Goal: Complete application form

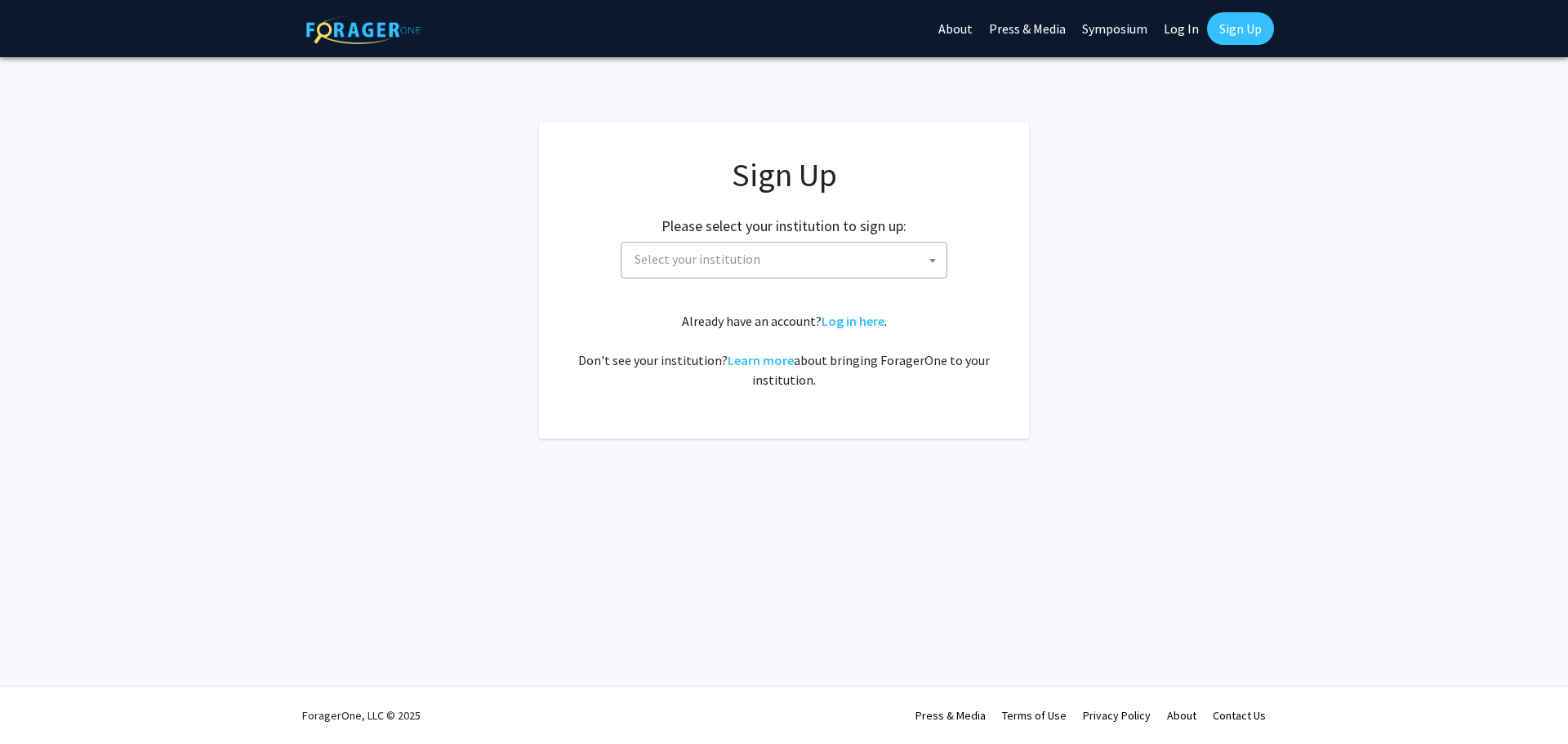
click at [880, 244] on span "Select your institution" at bounding box center [787, 259] width 318 height 33
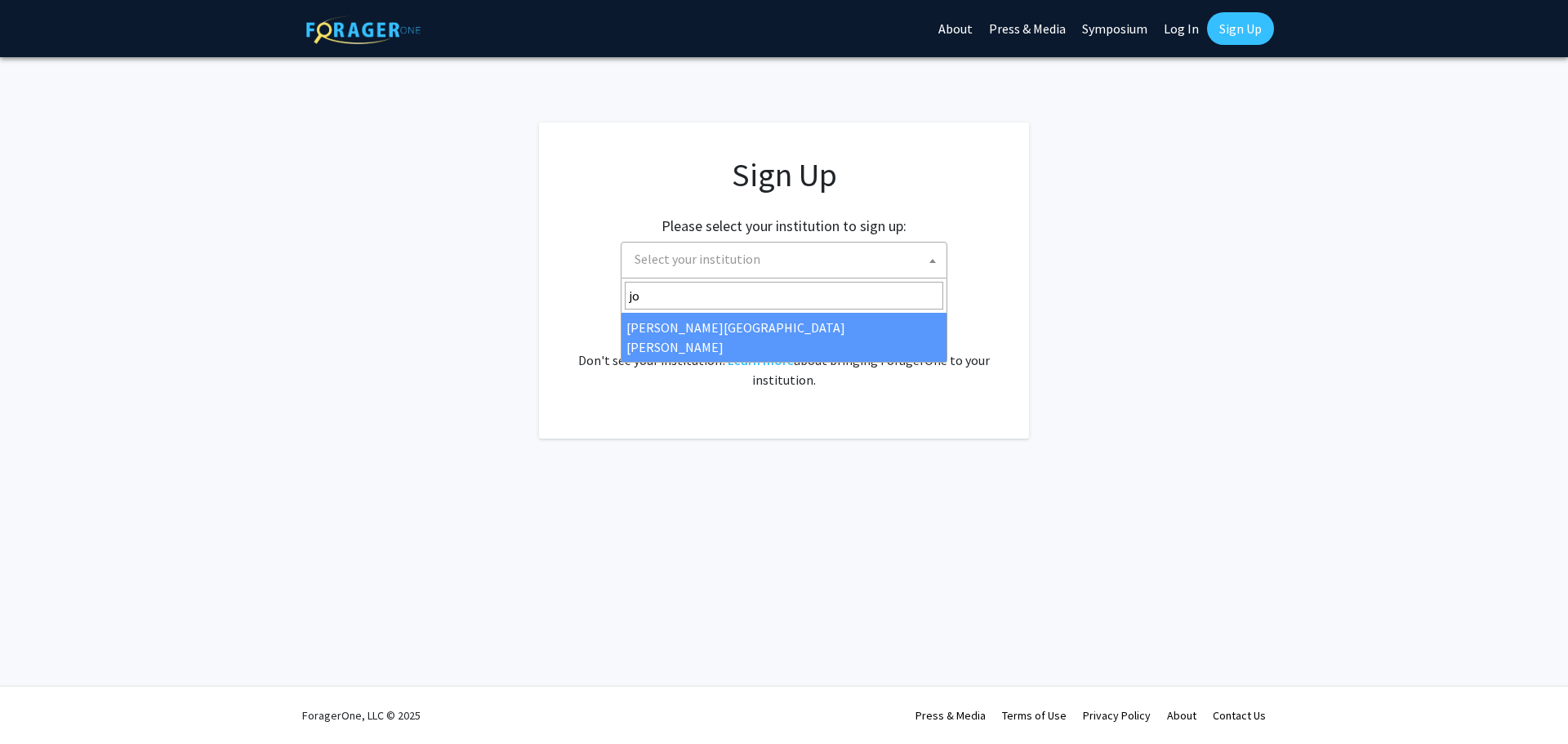
type input "jo"
select select "1"
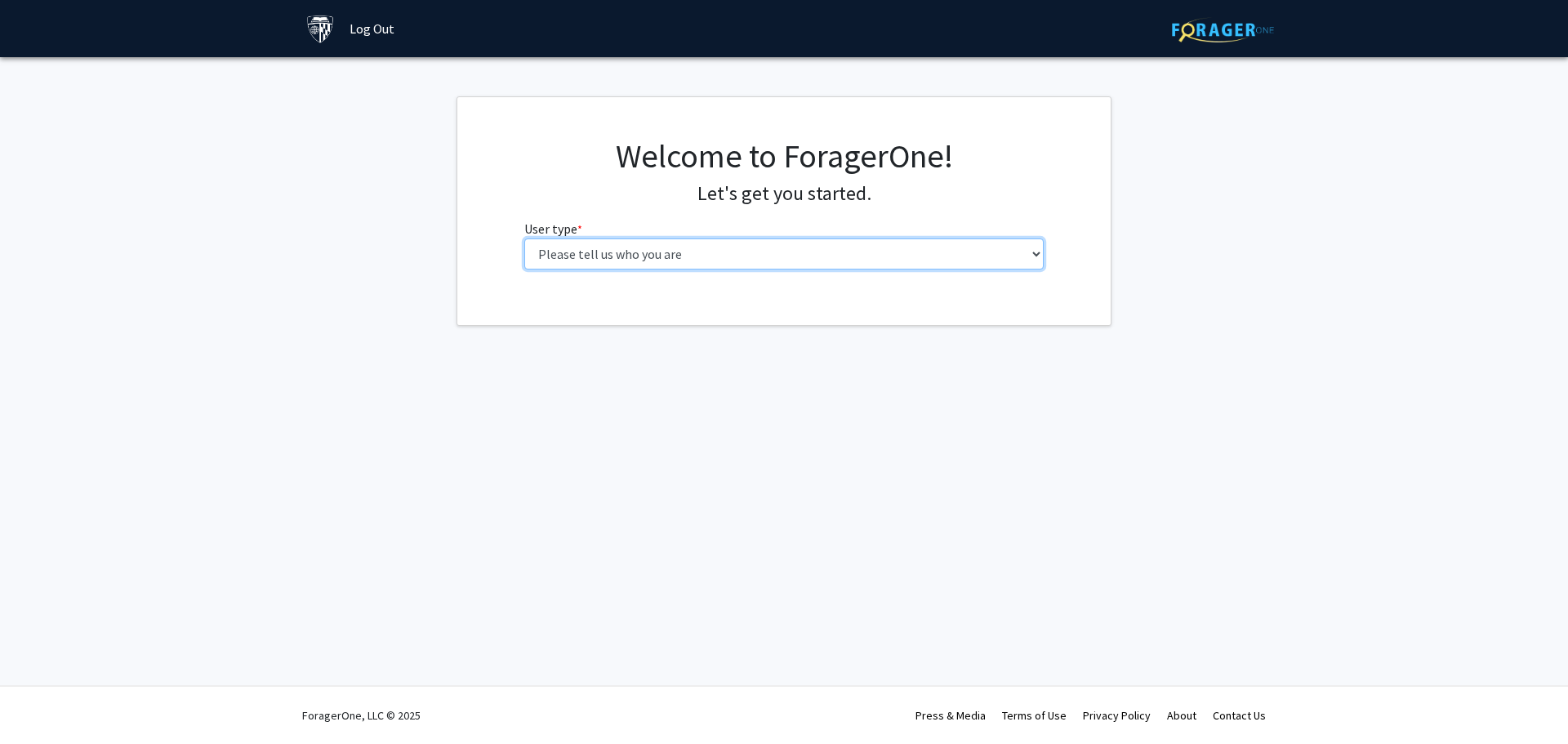
click at [865, 256] on select "Please tell us who you are Undergraduate Student Master's Student Doctoral Cand…" at bounding box center [784, 253] width 520 height 31
select select "2: masters"
click at [524, 238] on select "Please tell us who you are Undergraduate Student Master's Student Doctoral Cand…" at bounding box center [784, 253] width 520 height 31
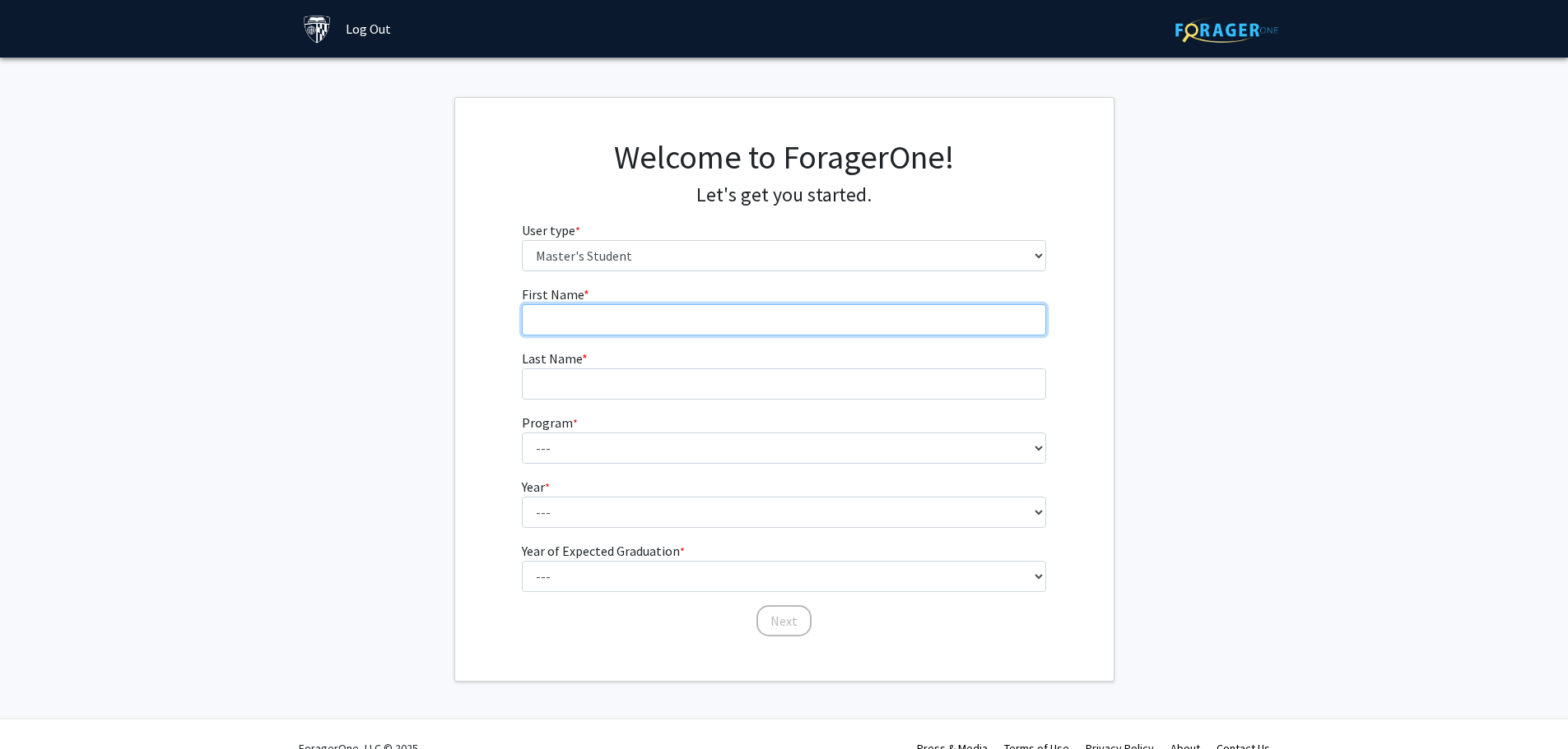
click at [647, 316] on input "First Name * required" at bounding box center [784, 320] width 524 height 31
type input "[PERSON_NAME]"
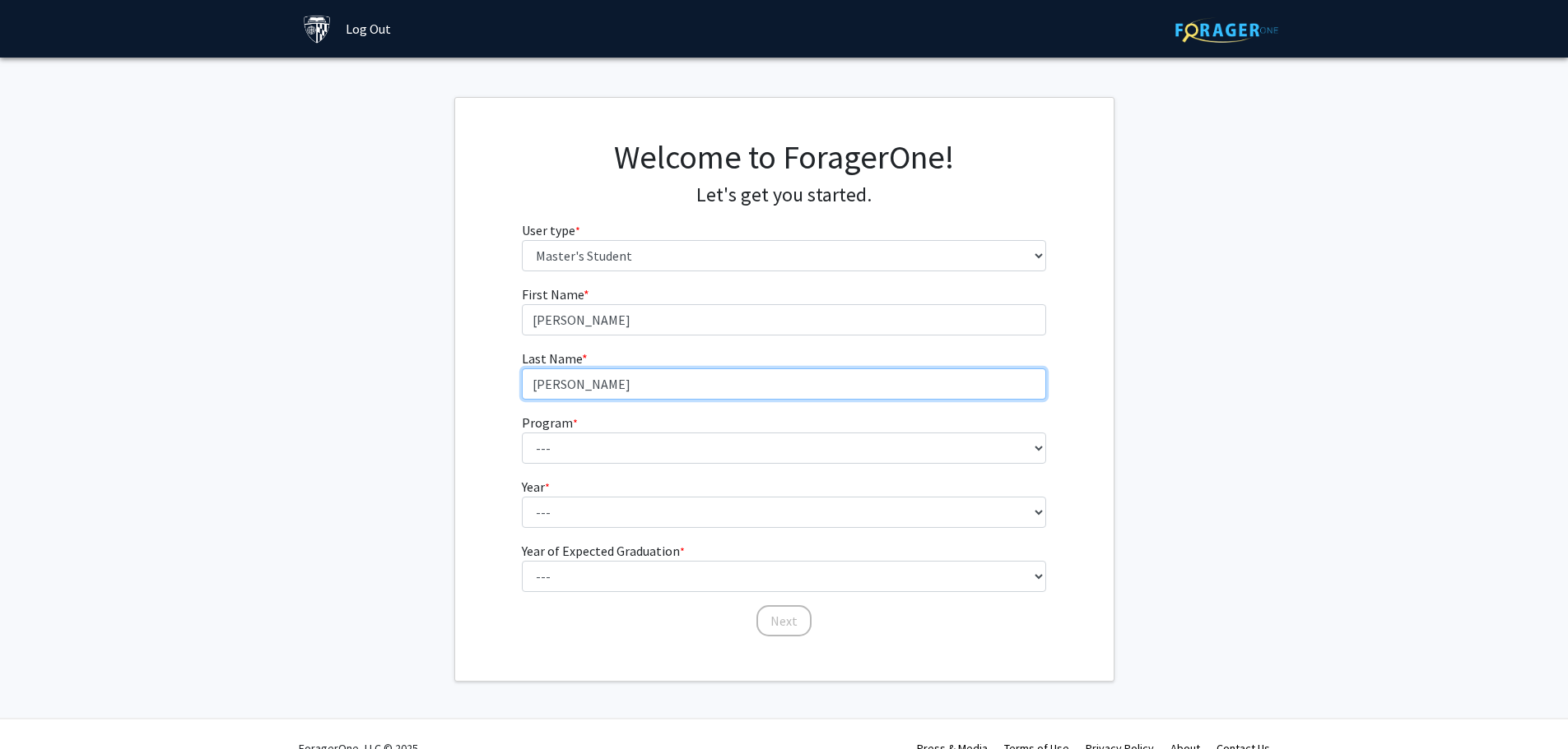
type input "[PERSON_NAME]"
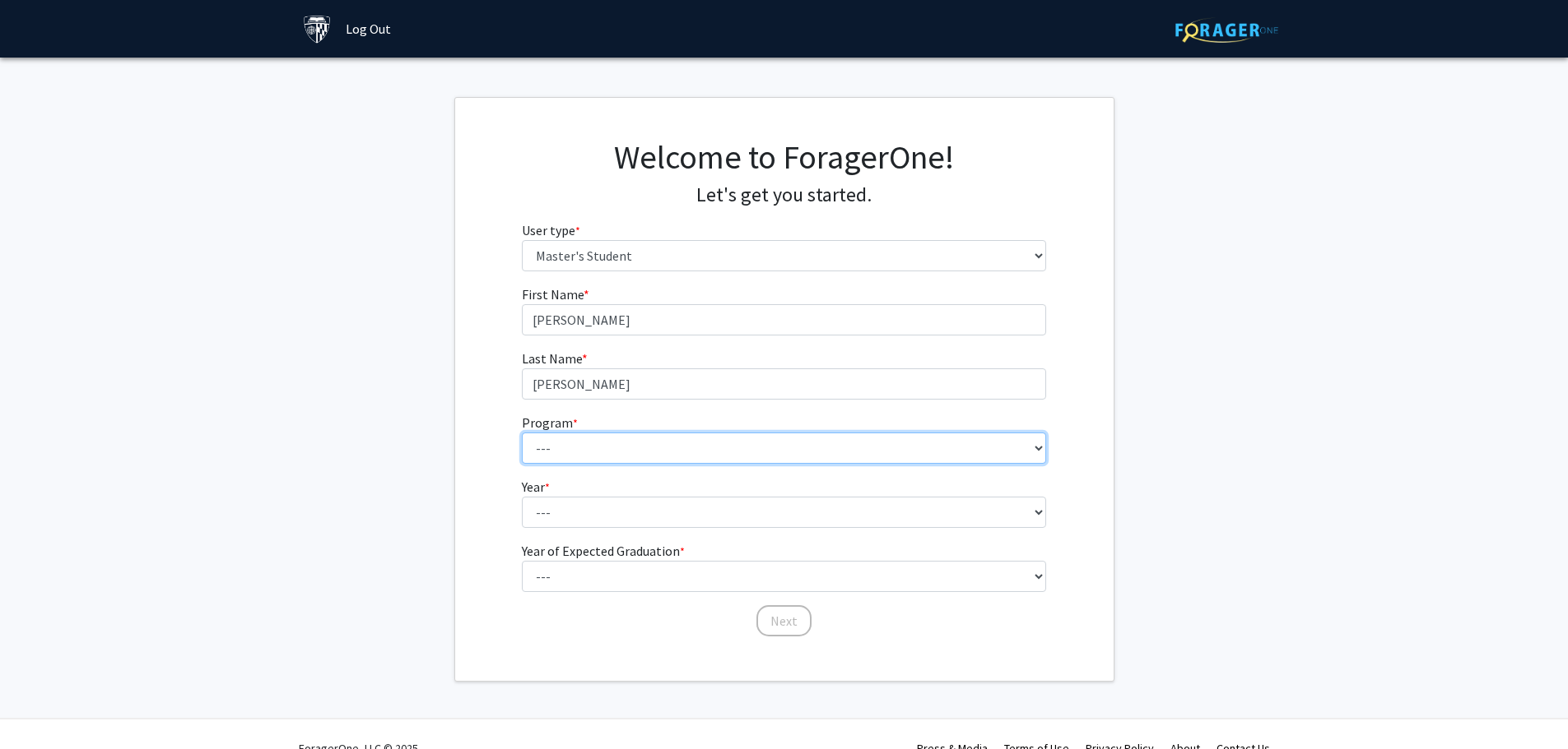
click at [1030, 454] on select "--- Anatomy Education Applied and Computational Mathematics Applied Biomedical …" at bounding box center [784, 448] width 524 height 31
select select "142: 141"
click at [522, 433] on select "--- Anatomy Education Applied and Computational Mathematics Applied Biomedical …" at bounding box center [784, 448] width 524 height 31
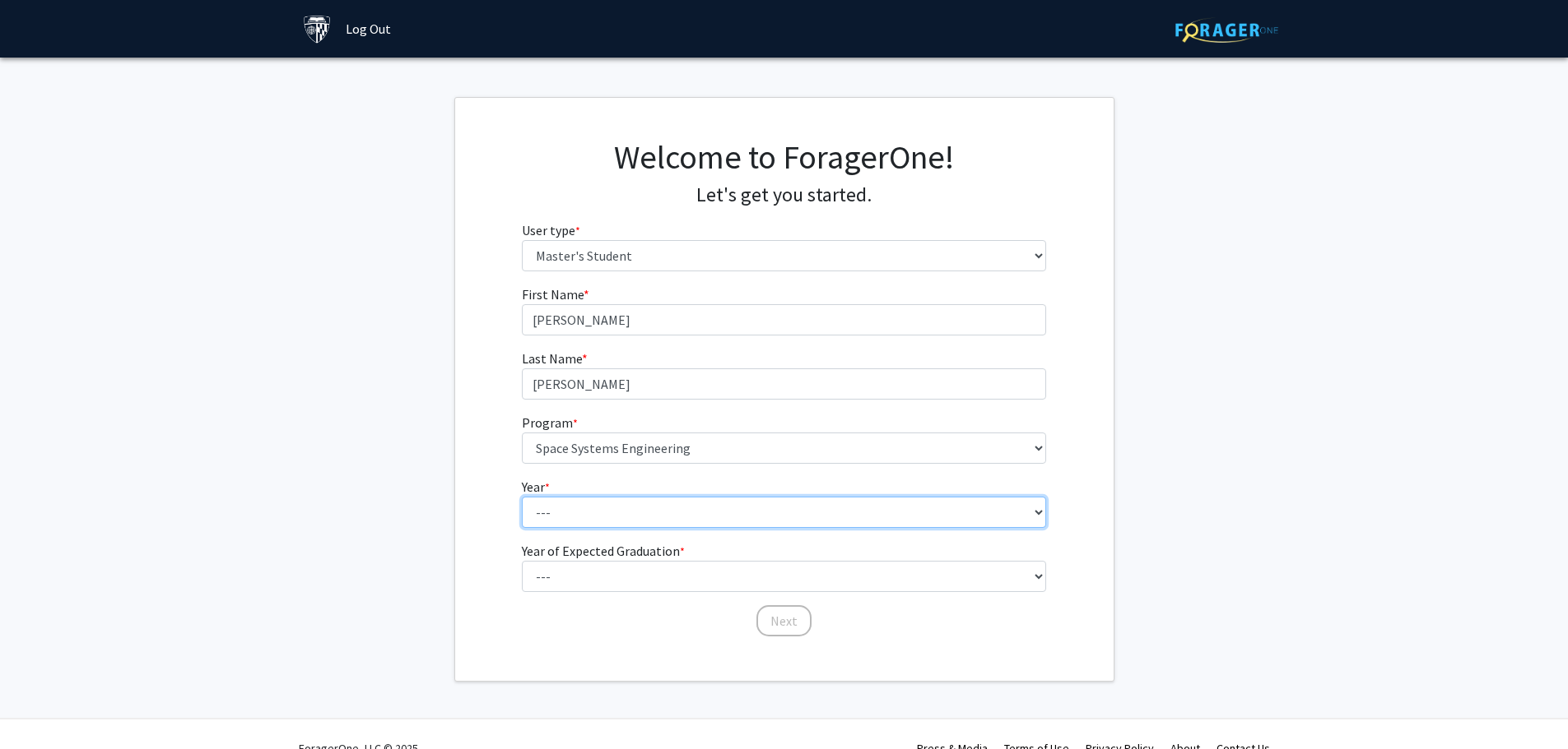
click at [607, 505] on select "--- First Year Second Year" at bounding box center [784, 512] width 524 height 31
select select "1: first_year"
click at [522, 497] on select "--- First Year Second Year" at bounding box center [784, 512] width 524 height 31
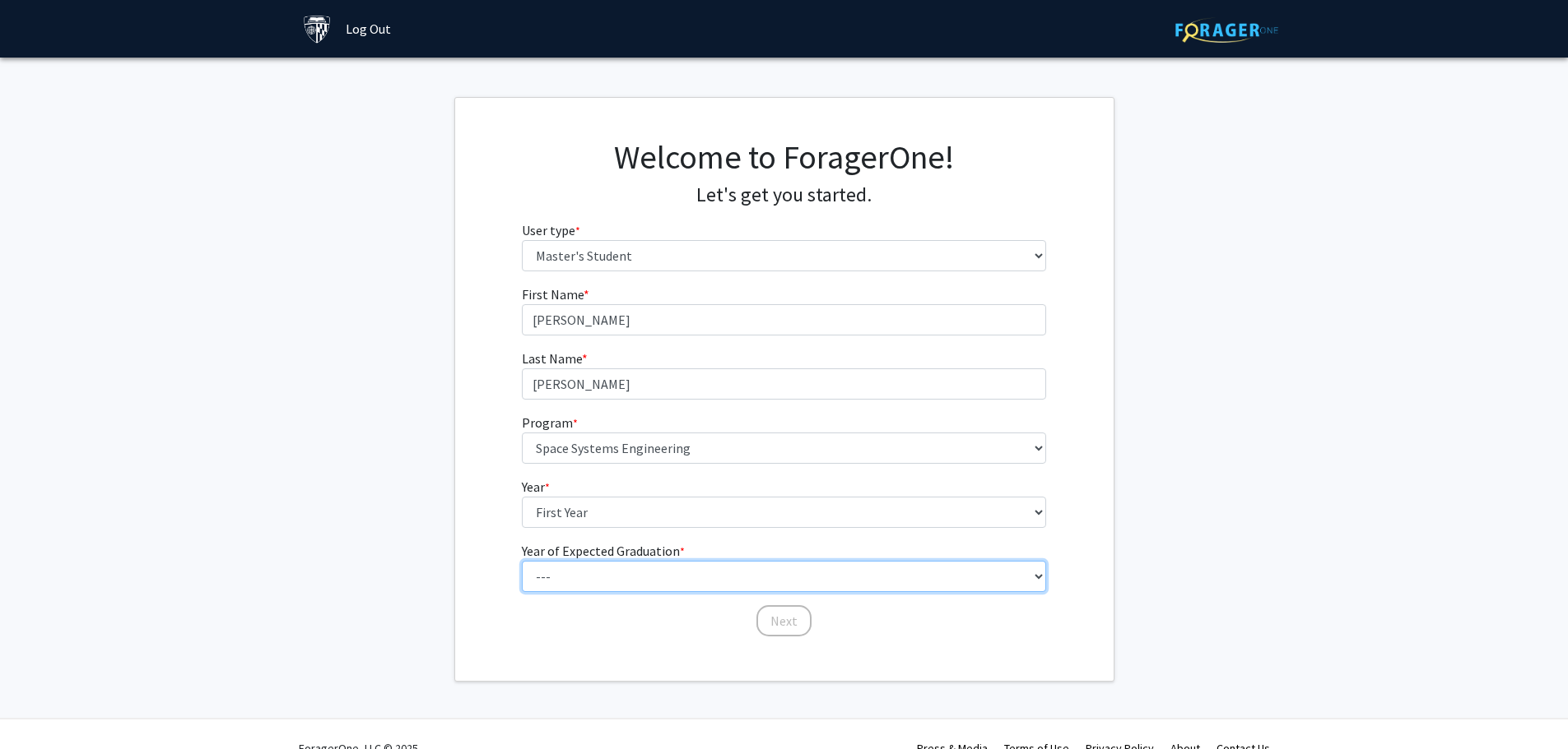
click at [585, 563] on select "--- 2025 2026 2027 2028 2029 2030 2031 2032 2033 2034" at bounding box center [784, 576] width 524 height 31
select select "4: 2028"
click at [522, 561] on select "--- 2025 2026 2027 2028 2029 2030 2031 2032 2033 2034" at bounding box center [784, 576] width 524 height 31
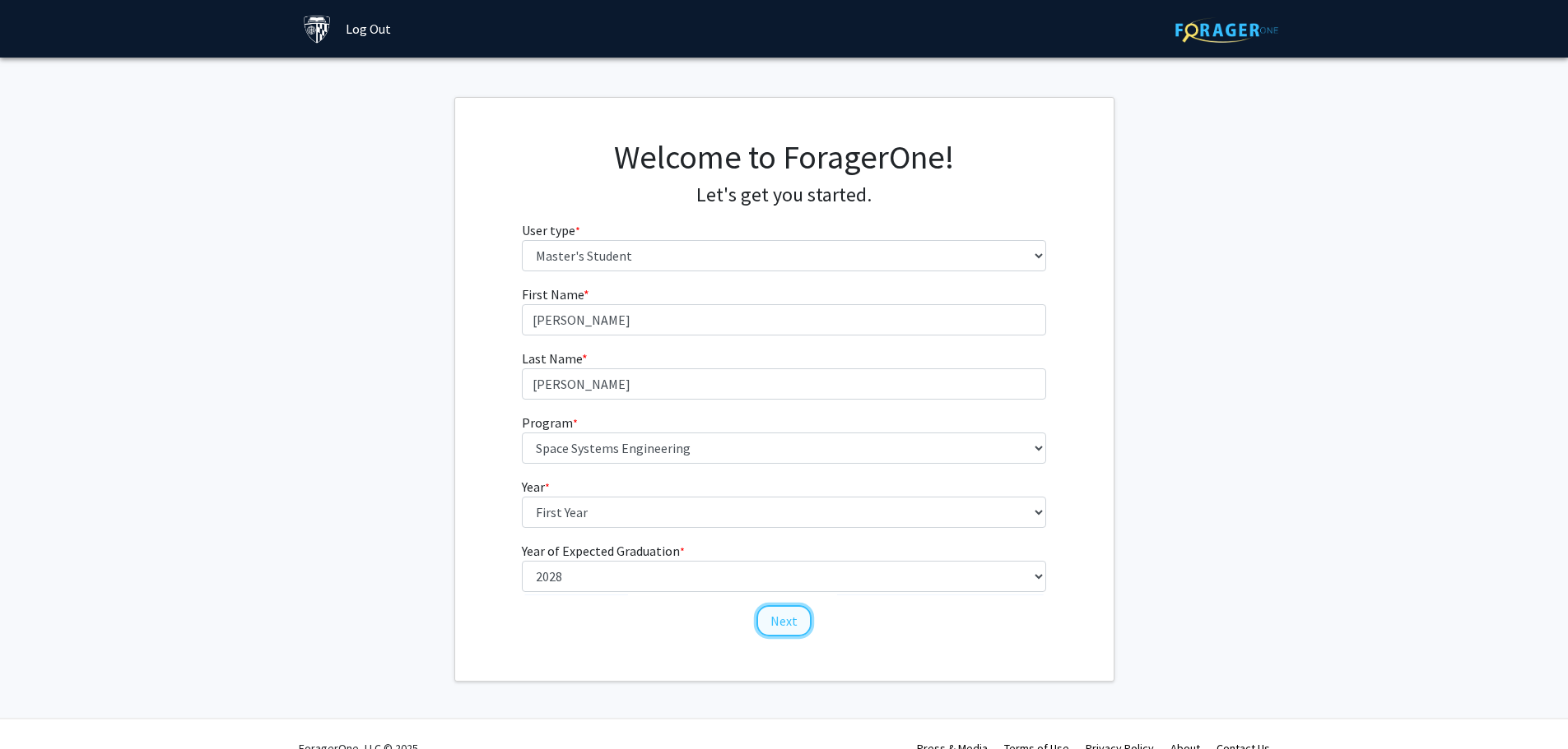
click at [772, 616] on button "Next" at bounding box center [784, 621] width 55 height 31
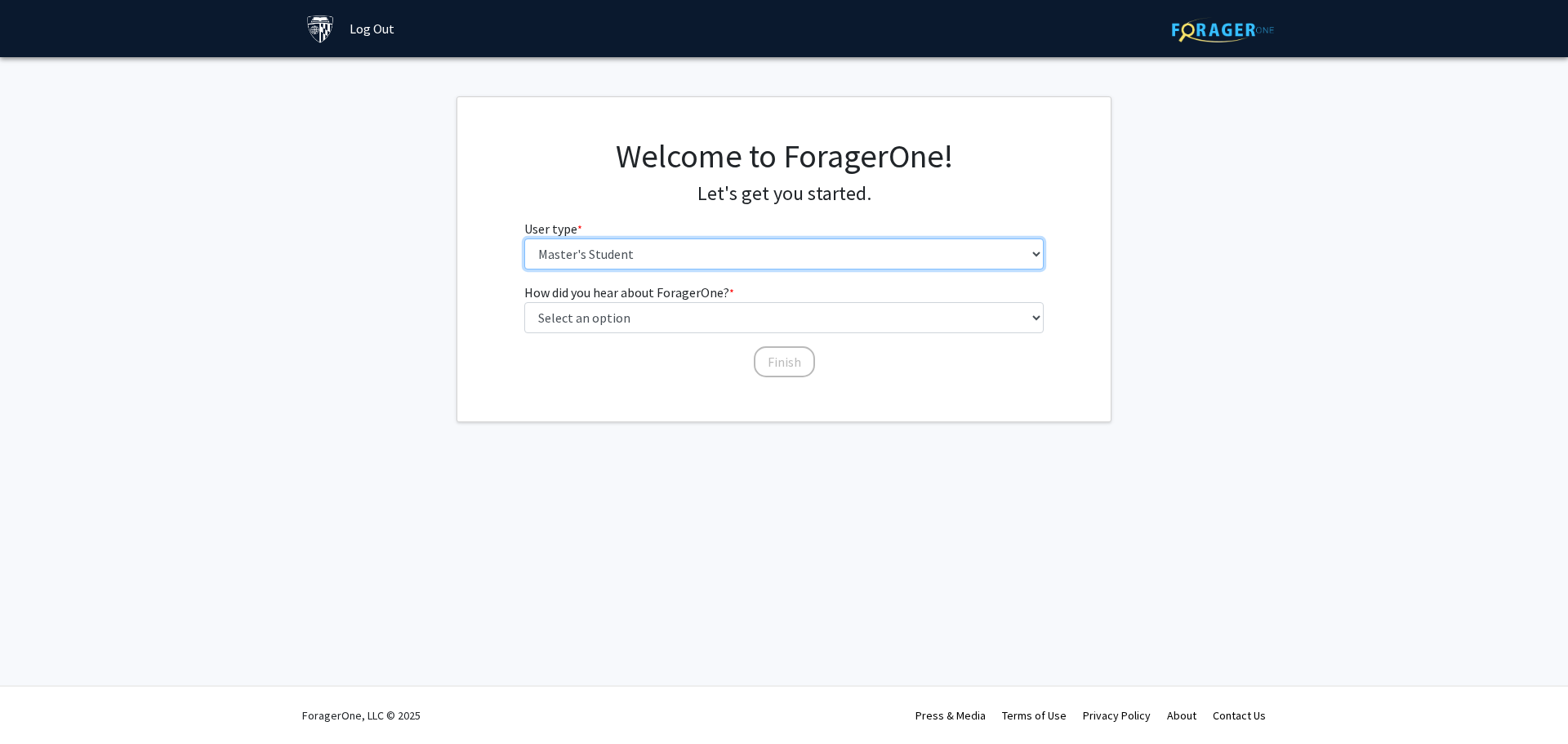
click at [685, 255] on select "Please tell us who you are Undergraduate Student Master's Student Doctoral Cand…" at bounding box center [784, 253] width 520 height 31
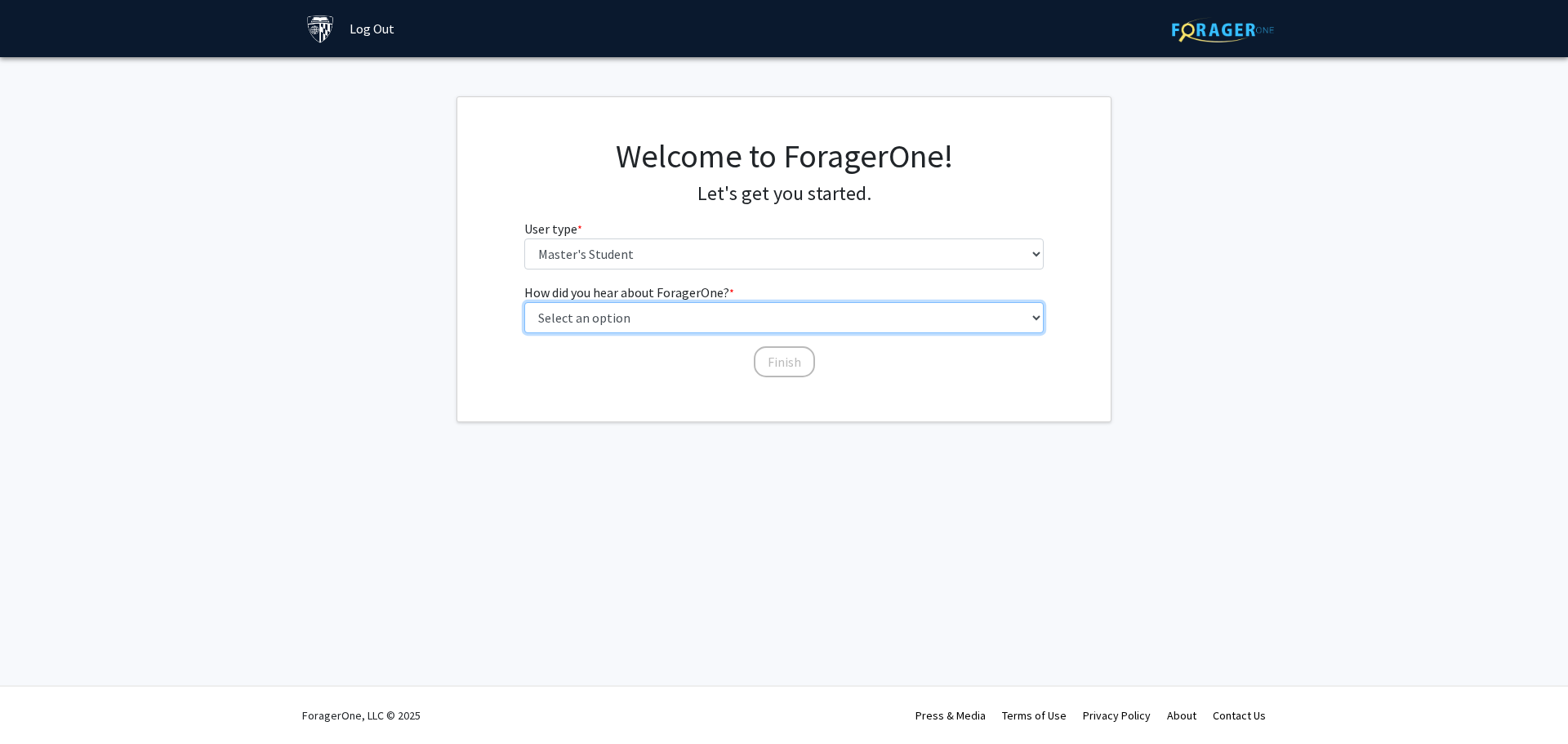
click at [677, 324] on select "Select an option Peer/student recommendation Faculty/staff recommendation Unive…" at bounding box center [784, 317] width 520 height 31
select select "3: university_website"
click at [524, 303] on select "Select an option Peer/student recommendation Faculty/staff recommendation Unive…" at bounding box center [784, 317] width 520 height 31
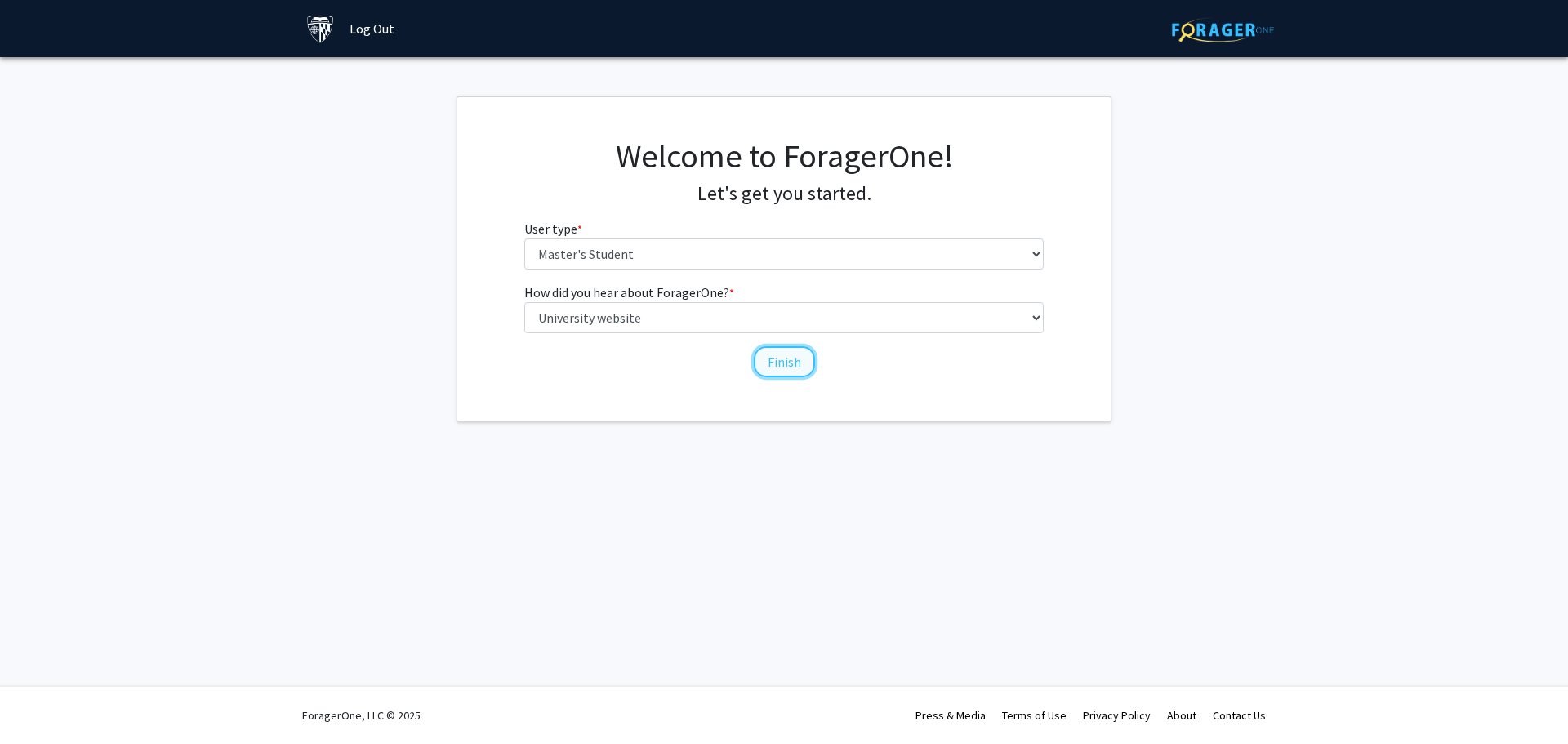
click at [766, 362] on button "Finish" at bounding box center [784, 361] width 62 height 31
